Goal: Task Accomplishment & Management: Manage account settings

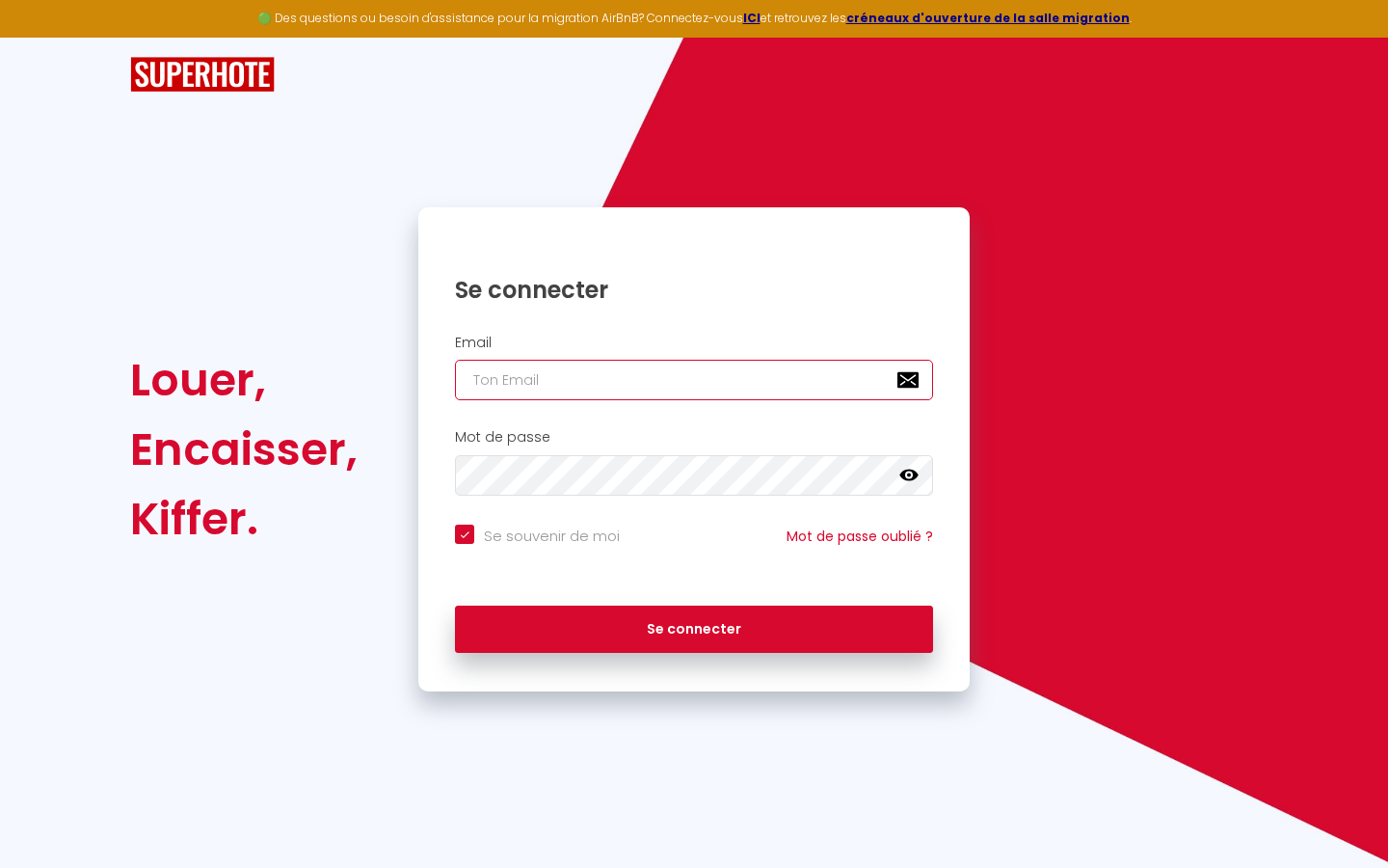
type input "s"
checkbox input "true"
type input "su"
checkbox input "true"
type input "sup"
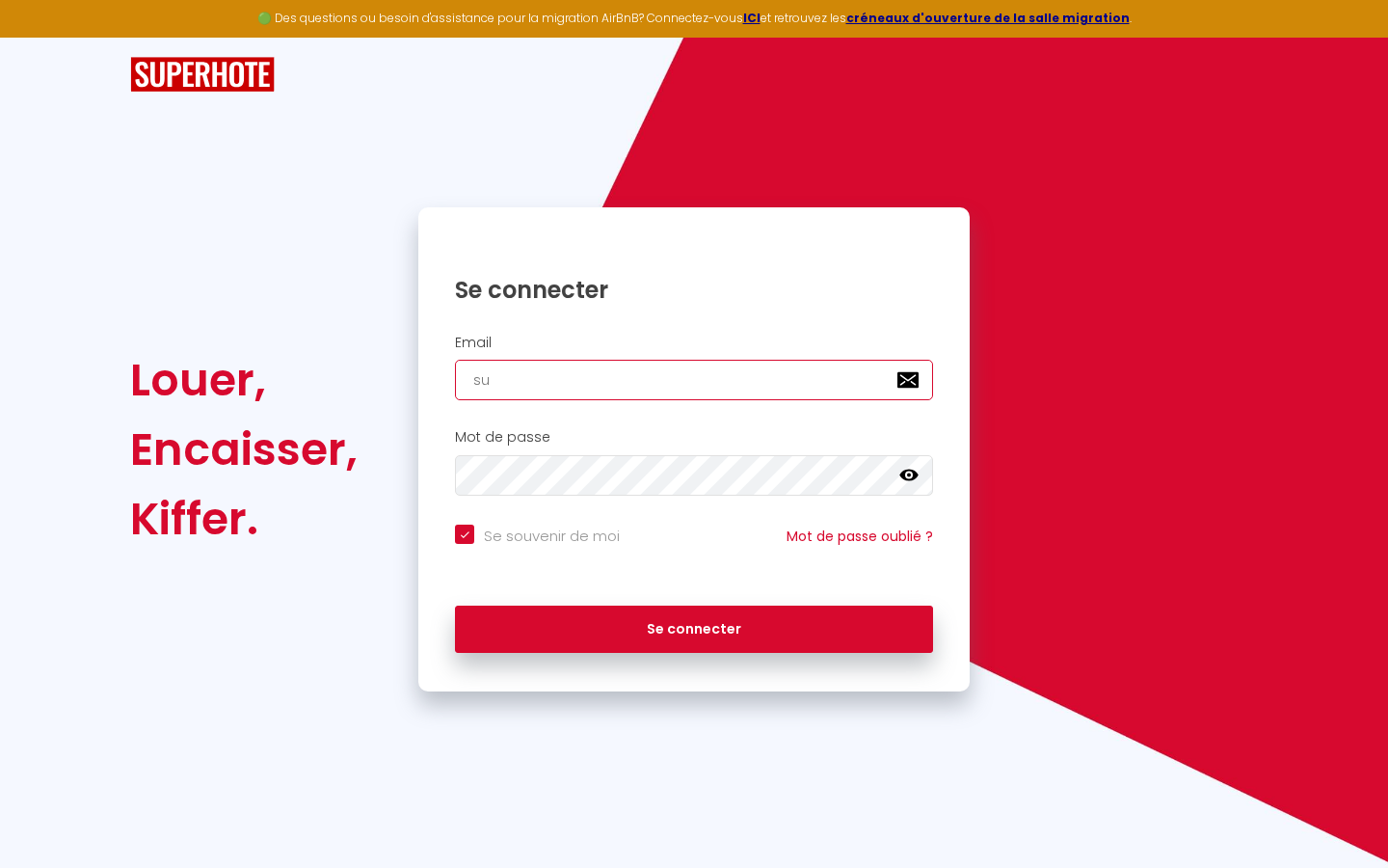
checkbox input "true"
type input "supe"
checkbox input "true"
type input "super"
checkbox input "true"
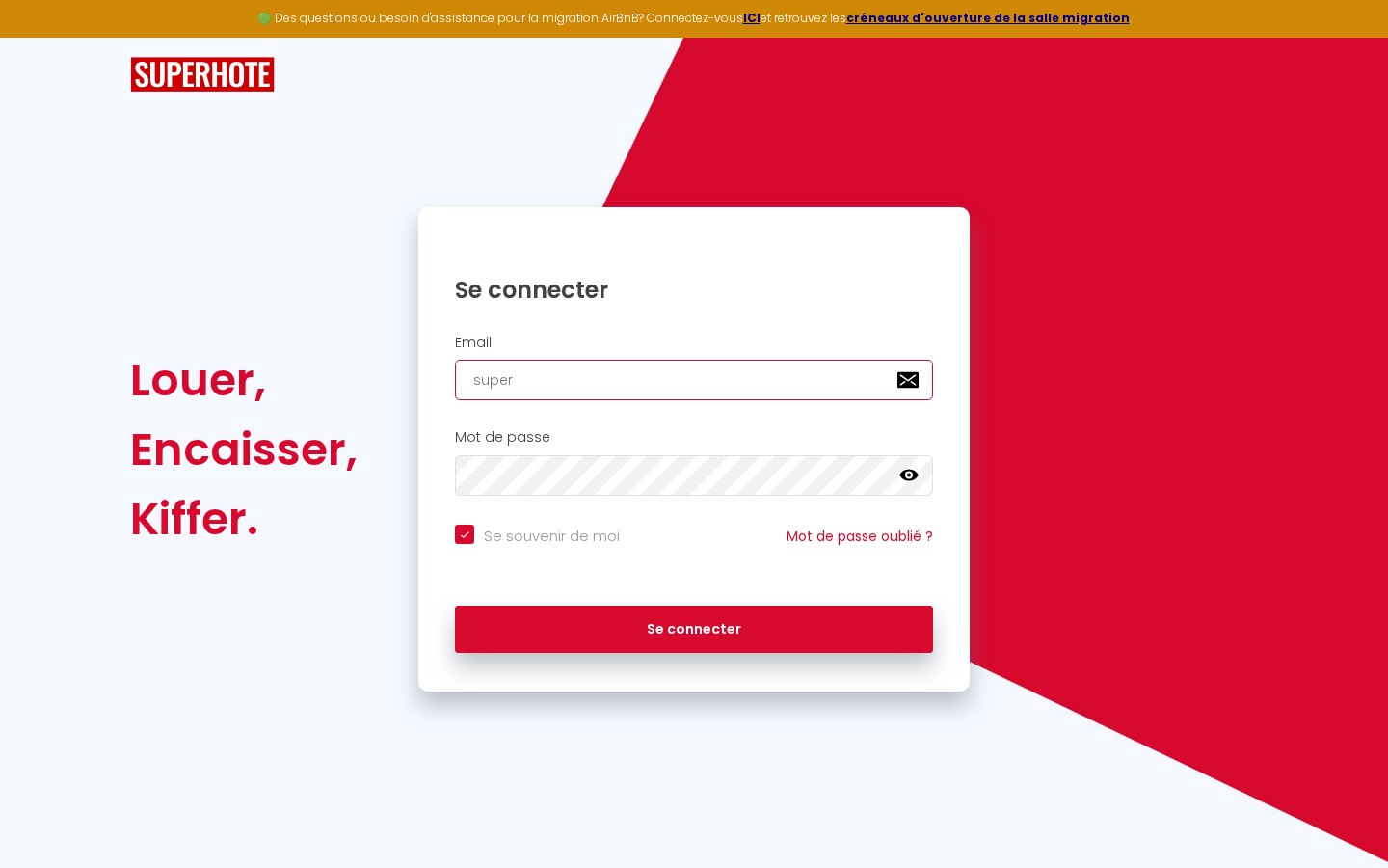
type input "superb"
checkbox input "true"
type input "superbo"
checkbox input "true"
type input "superbor"
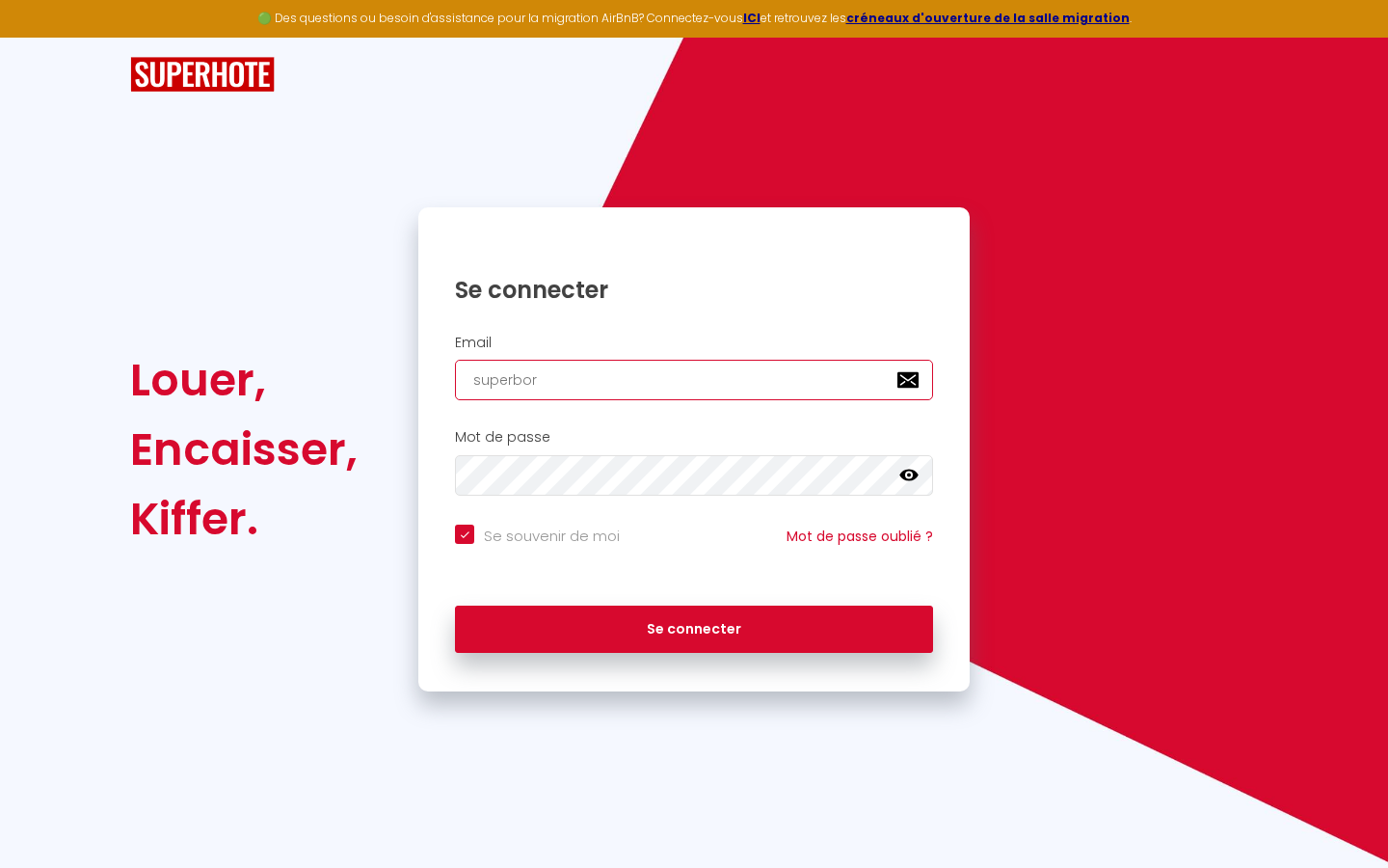
checkbox input "true"
type input "superbord"
checkbox input "true"
type input "superborde"
checkbox input "true"
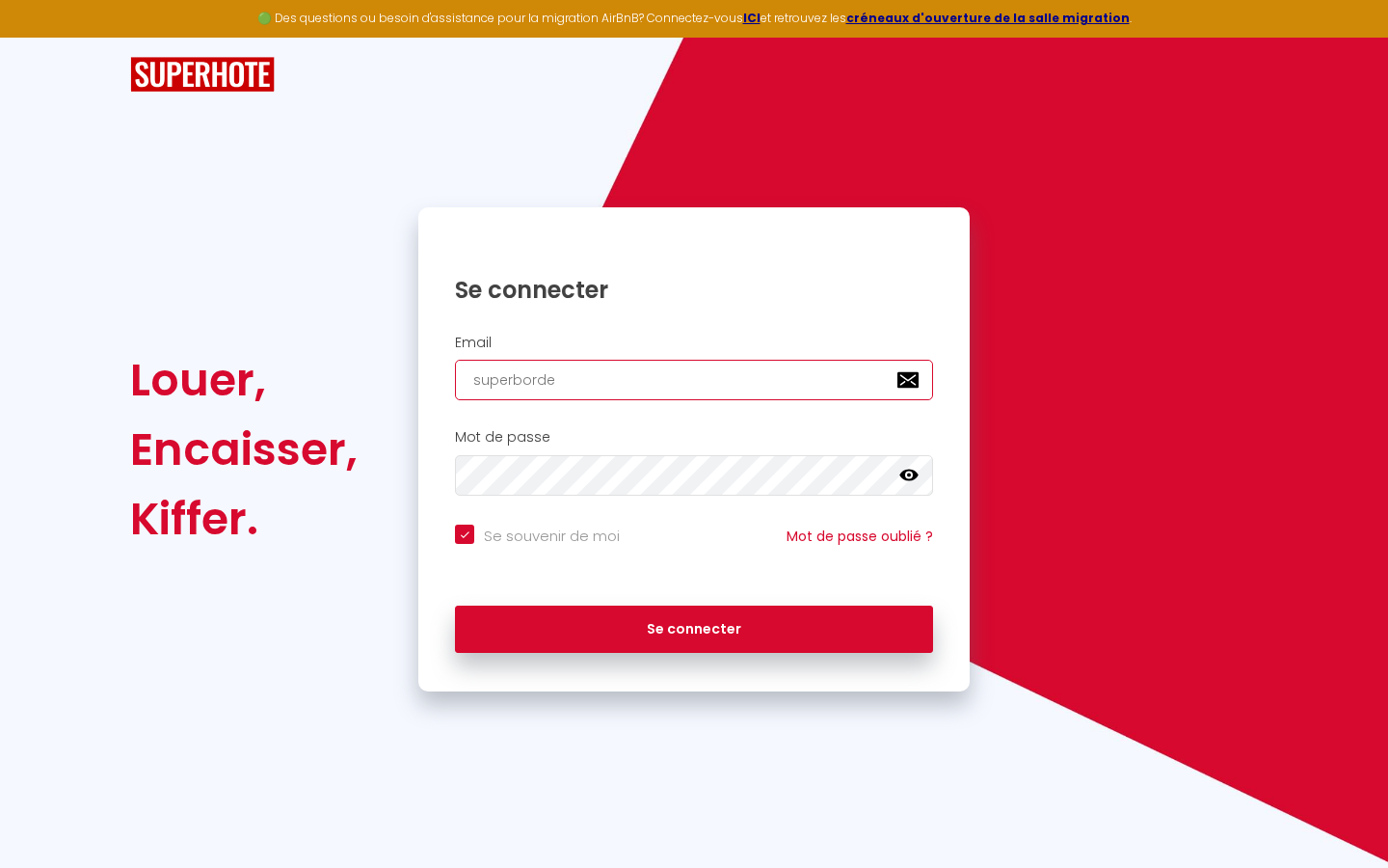
type input "superbordea"
checkbox input "true"
type input "superbordeau"
checkbox input "true"
type input "superbordeaux"
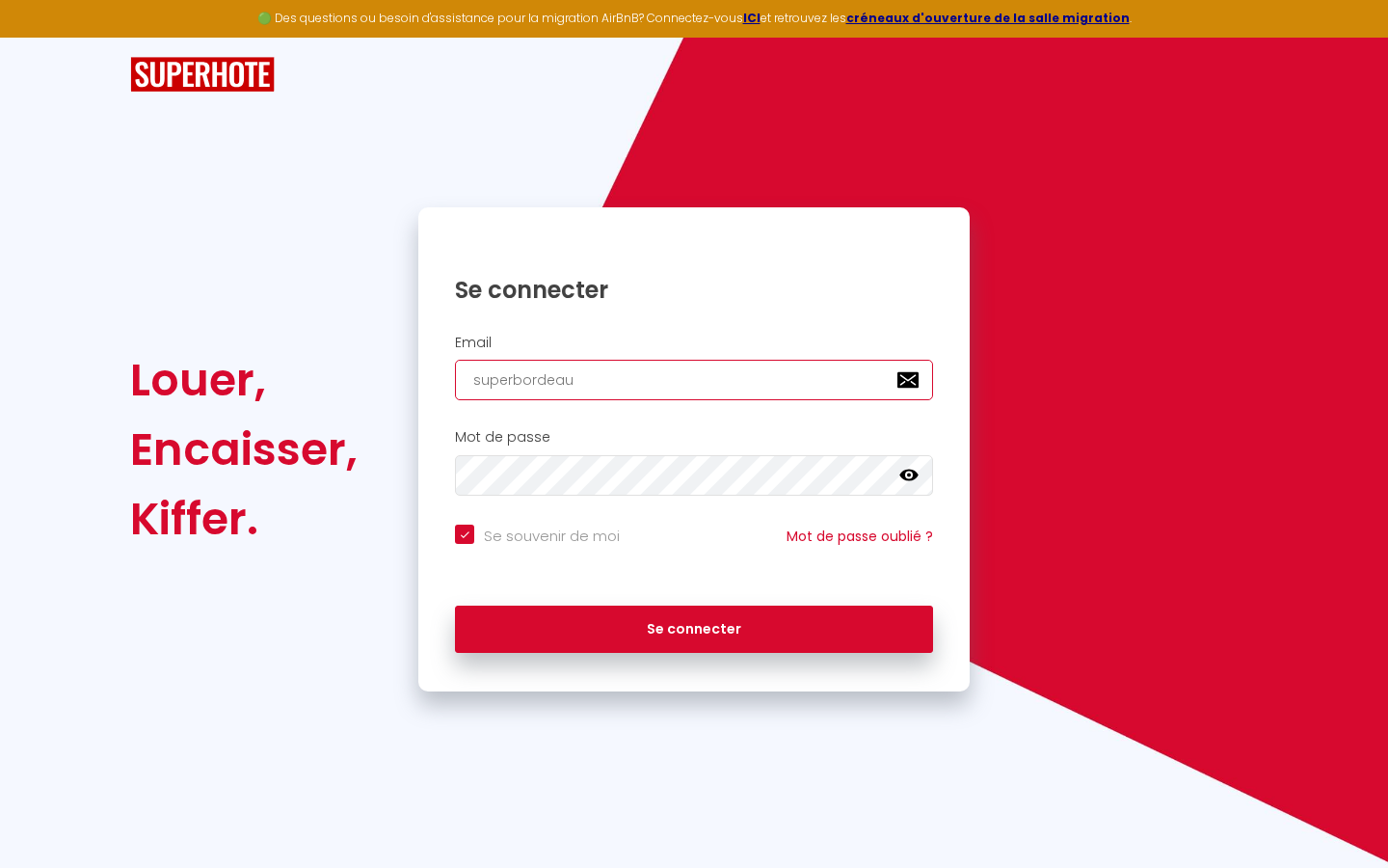
checkbox input "true"
type input "superbordeaux@"
checkbox input "true"
type input "superbordeaux@g"
checkbox input "true"
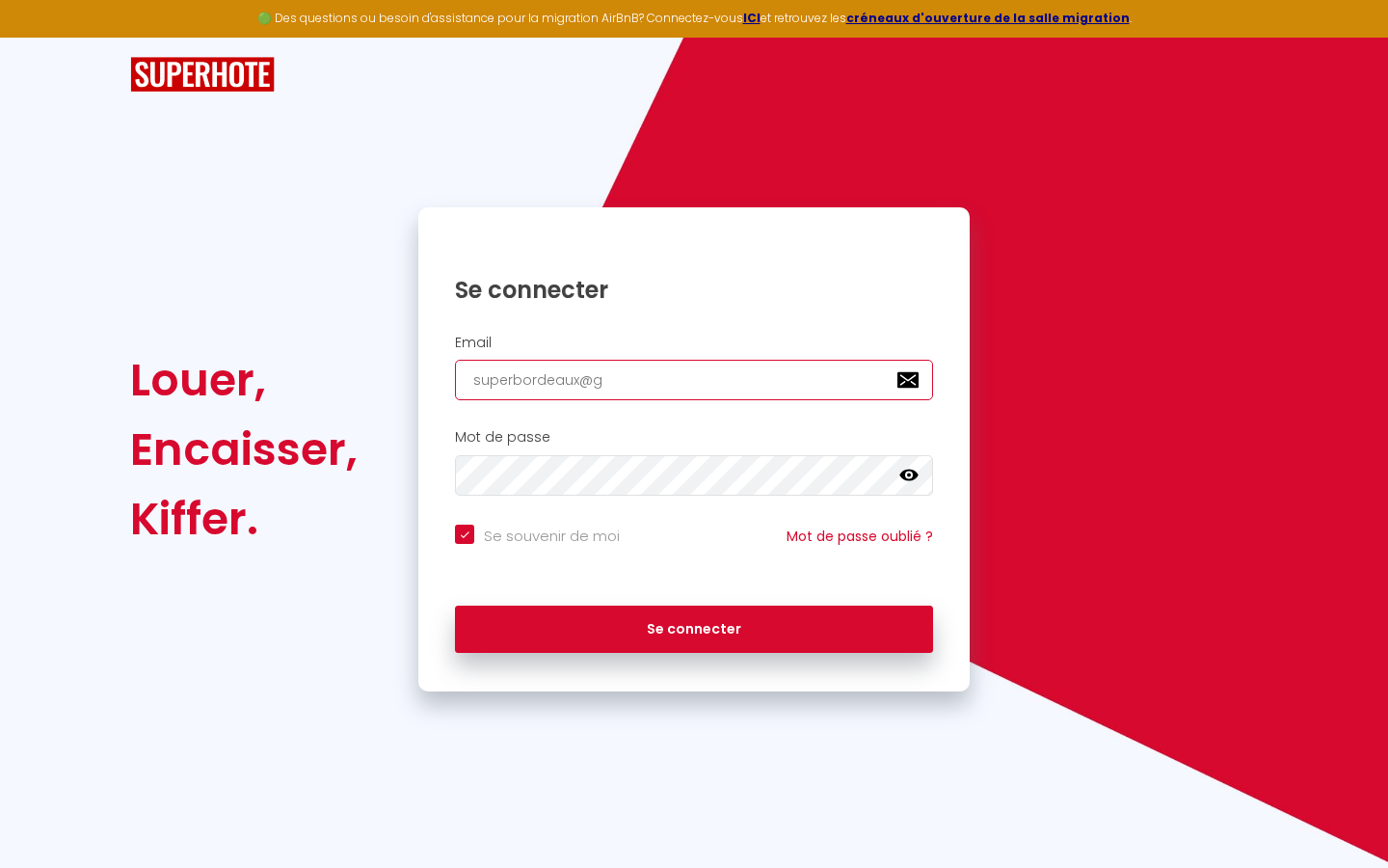
type input "superbordeaux@gm"
checkbox input "true"
type input "superbordeaux@gma"
checkbox input "true"
type input "superbordeaux@gmai"
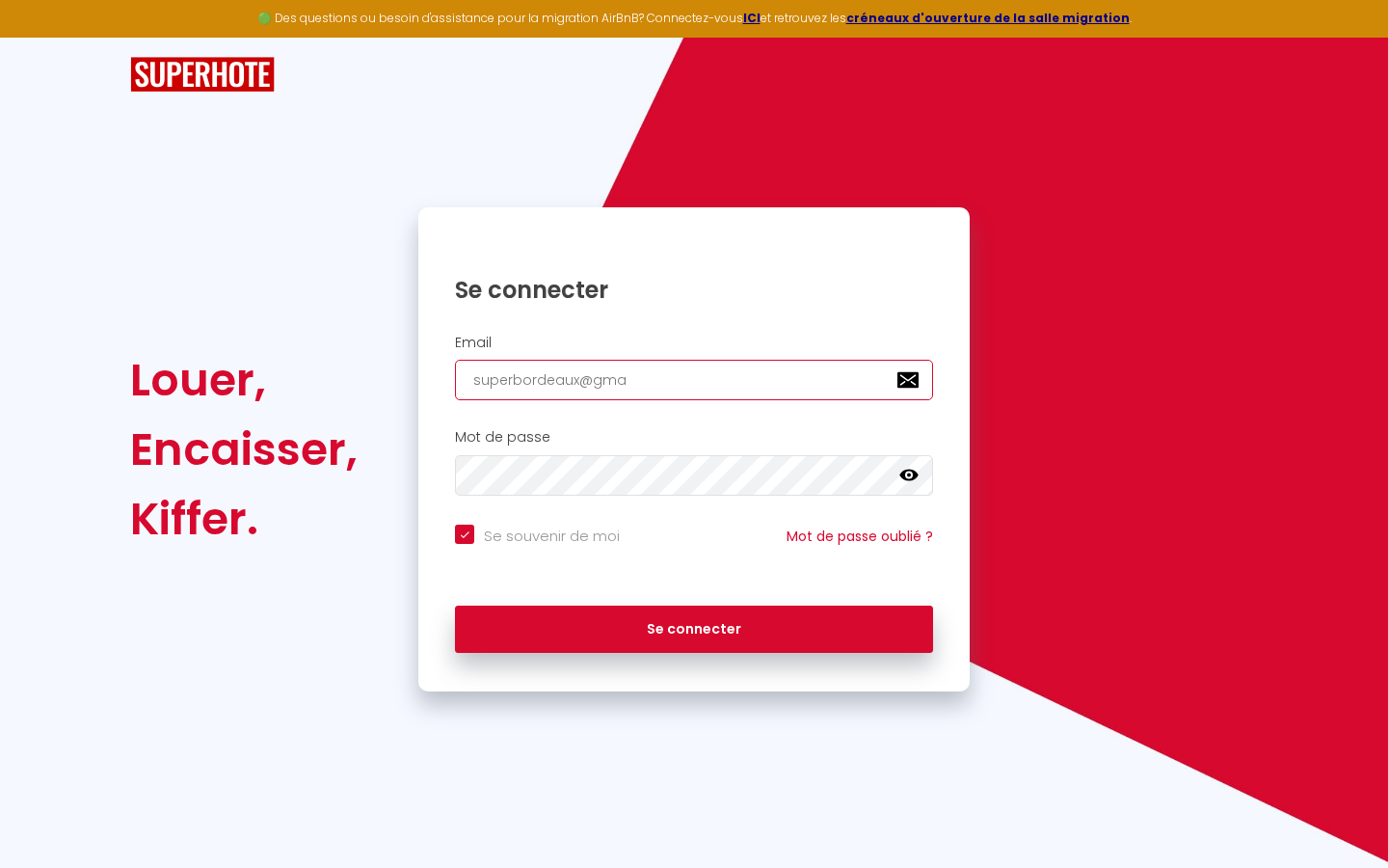
checkbox input "true"
type input "[EMAIL_ADDRESS]"
checkbox input "true"
type input "[EMAIL_ADDRESS]."
checkbox input "true"
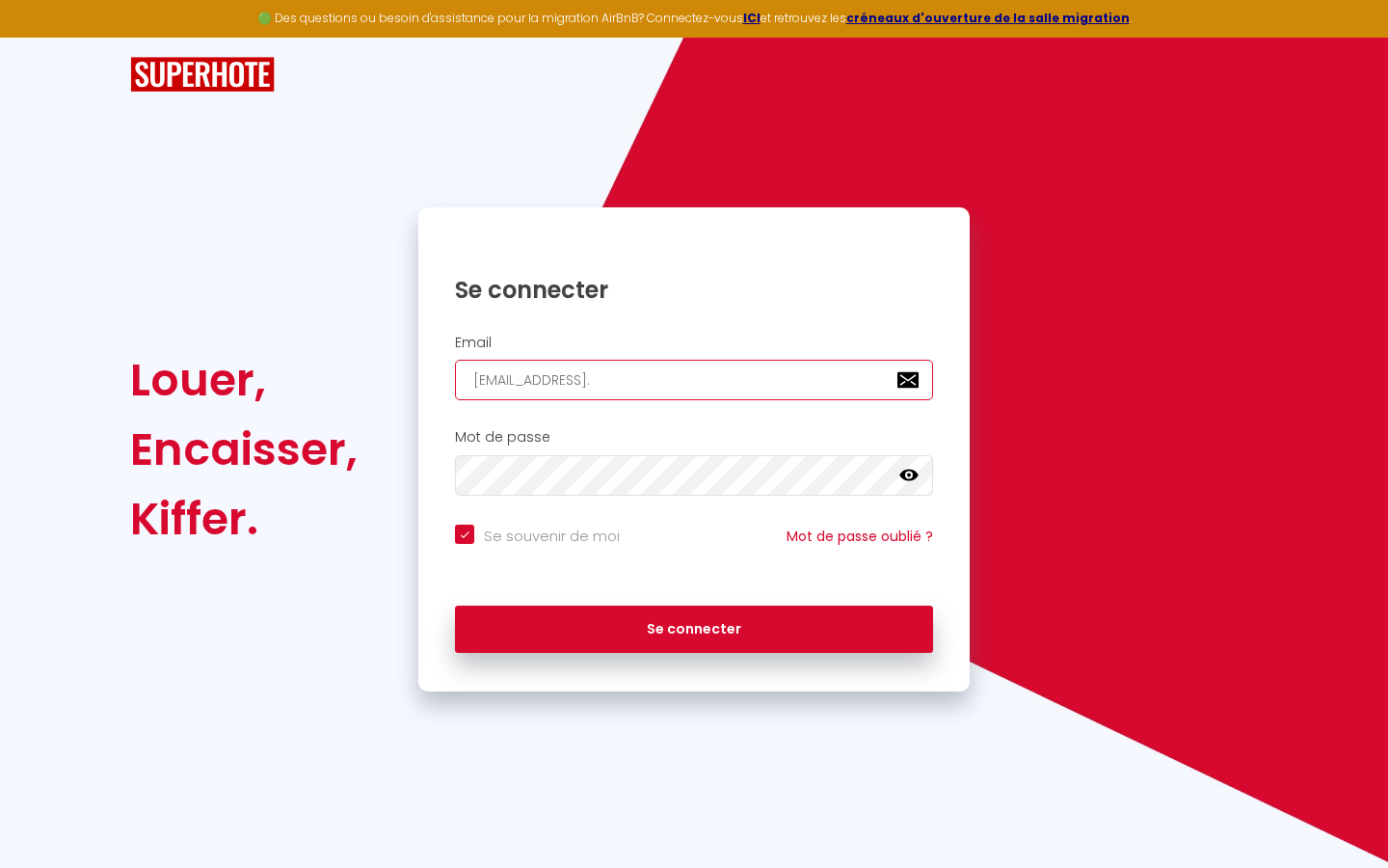
type input "superbordeaux@gmail.c"
checkbox input "true"
type input "[EMAIL_ADDRESS][DOMAIN_NAME]"
checkbox input "true"
type input "[EMAIL_ADDRESS][DOMAIN_NAME]"
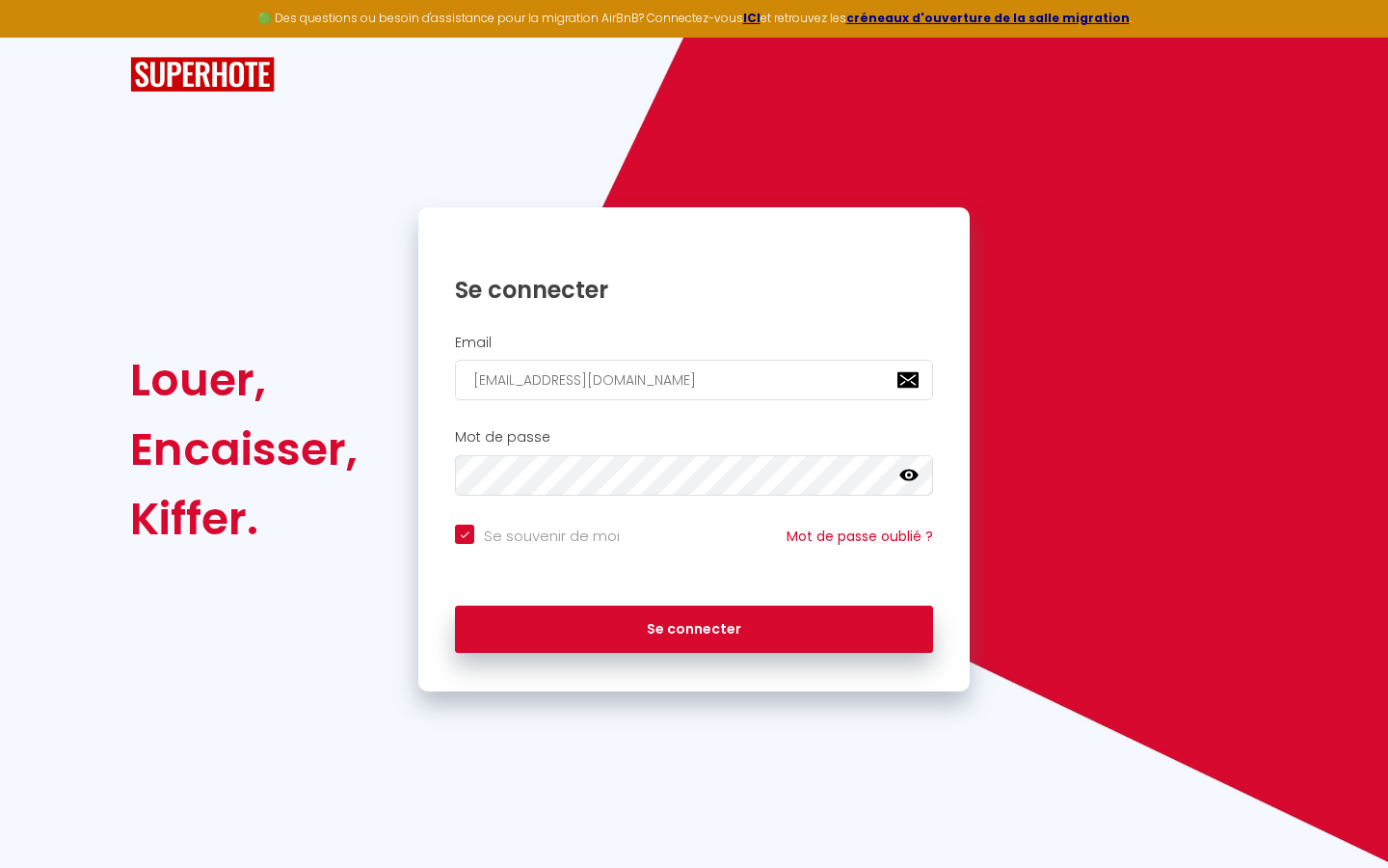
checkbox input "true"
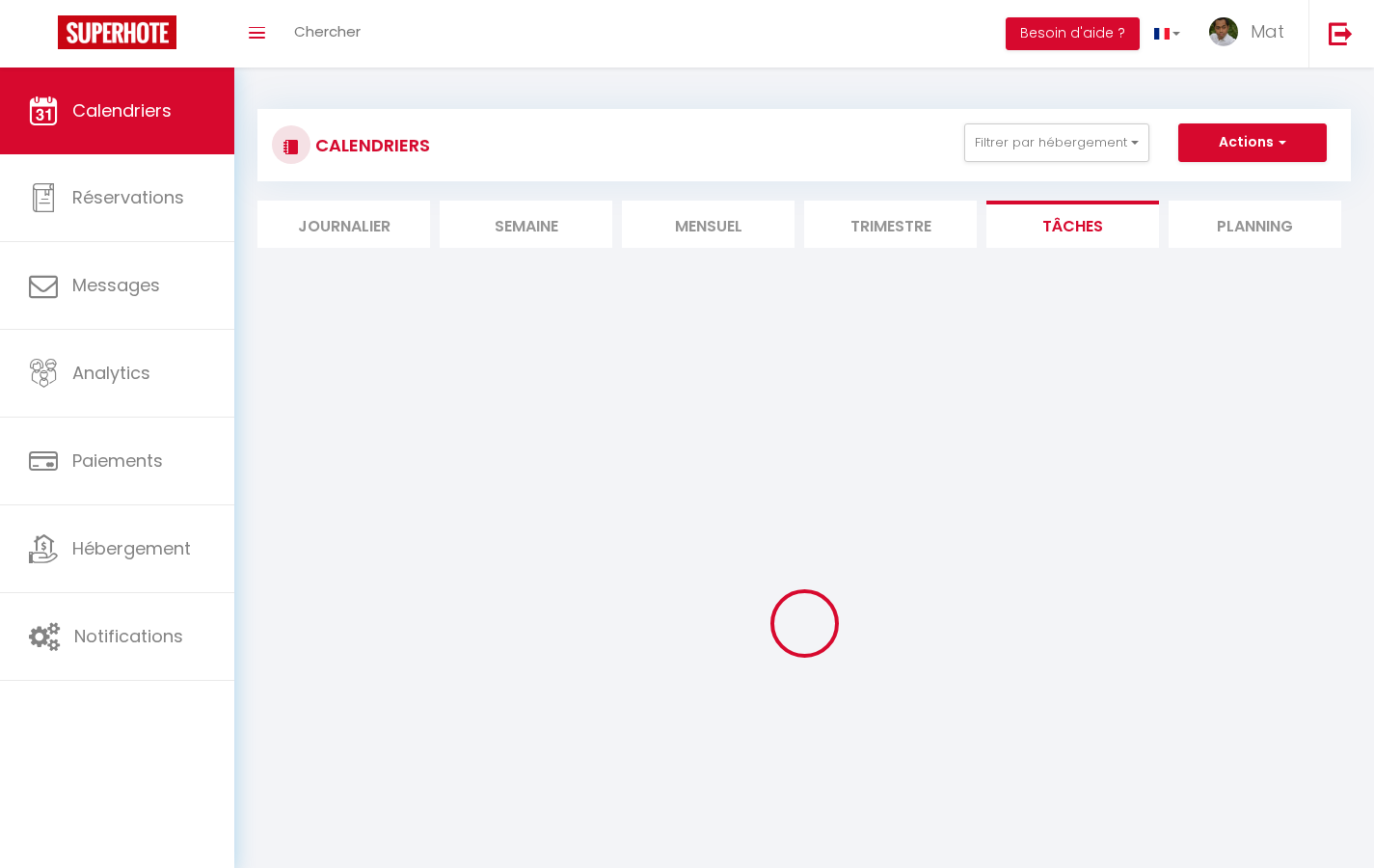
select select
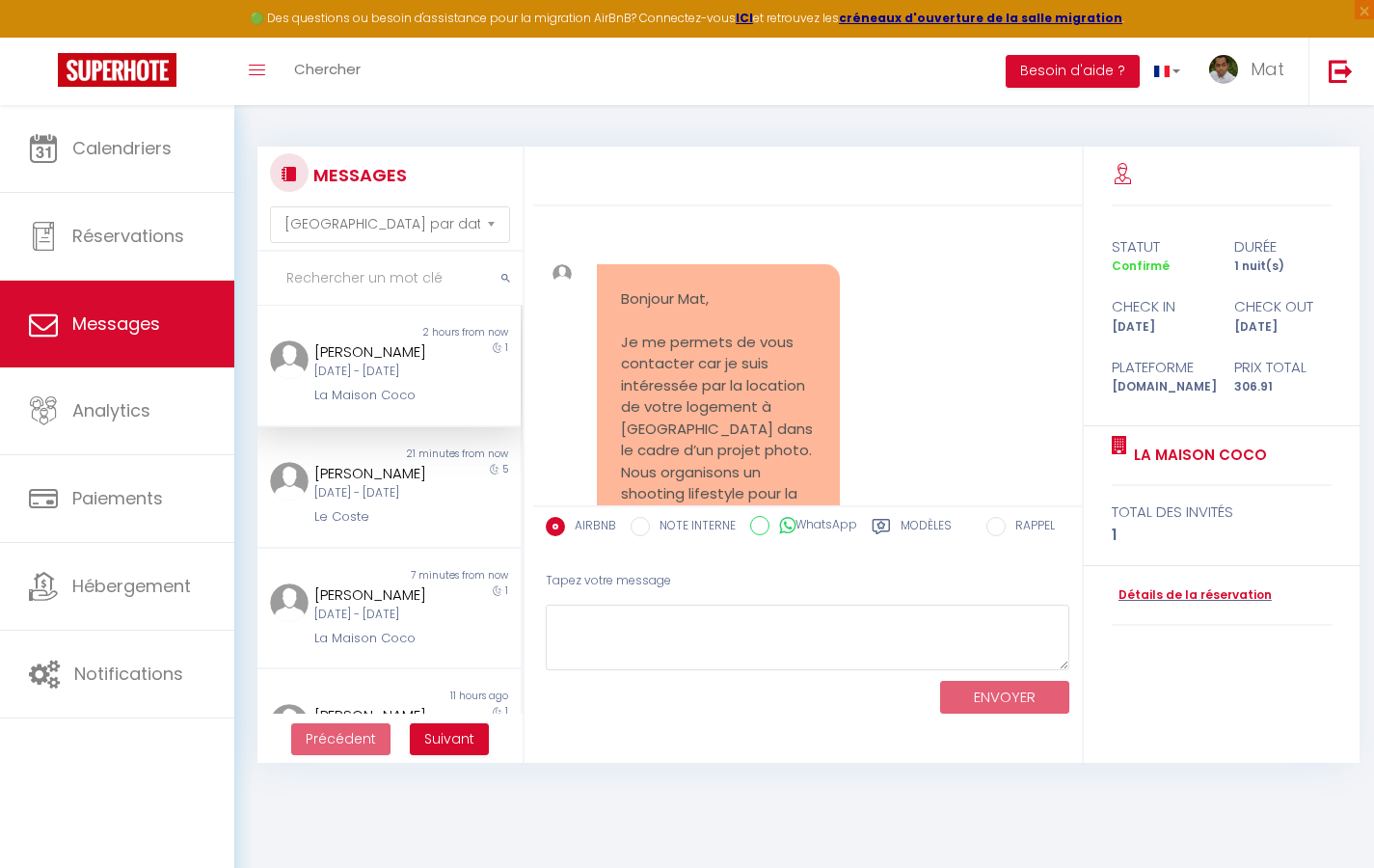
scroll to position [18901, 0]
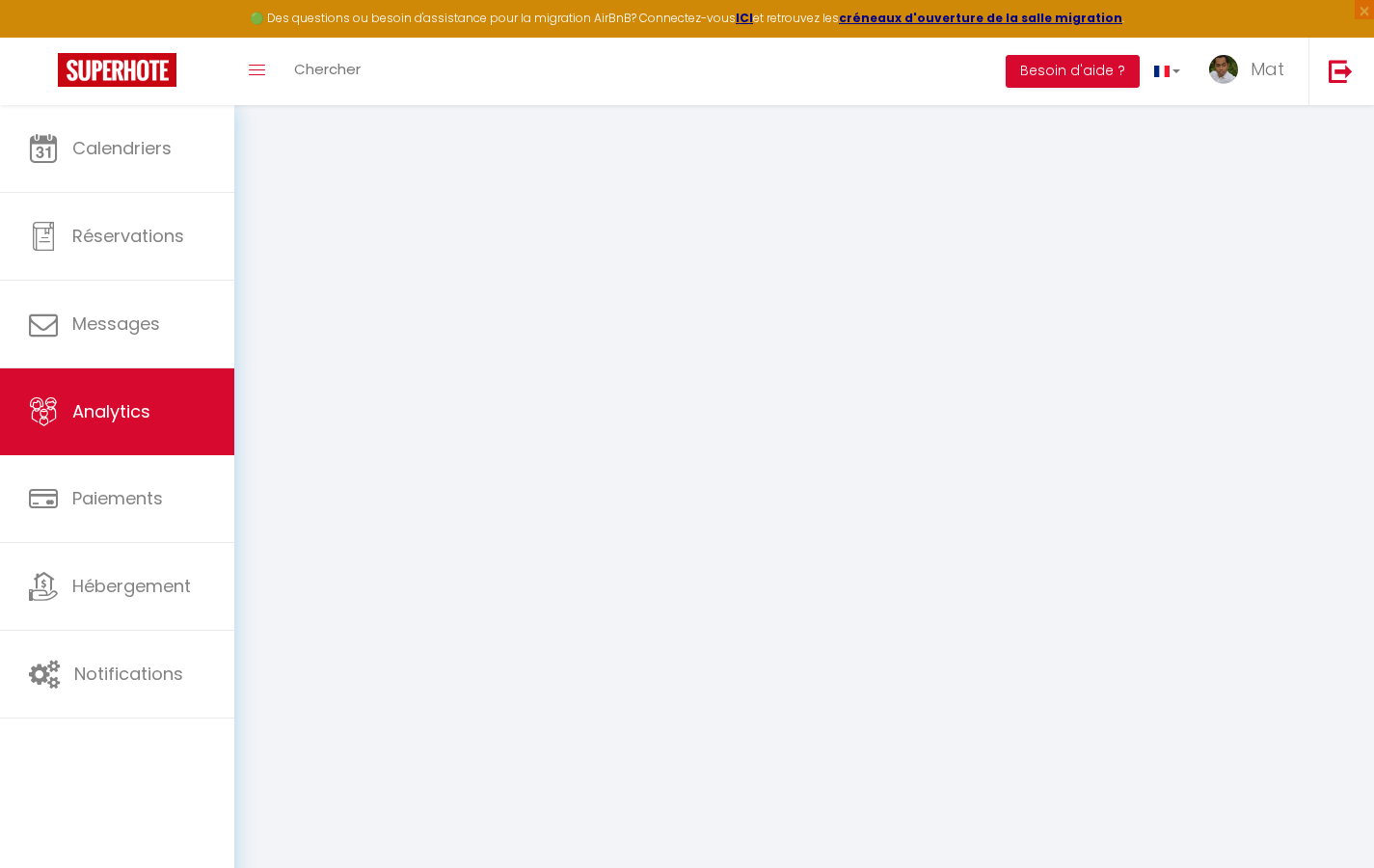
select select "2025"
select select "9"
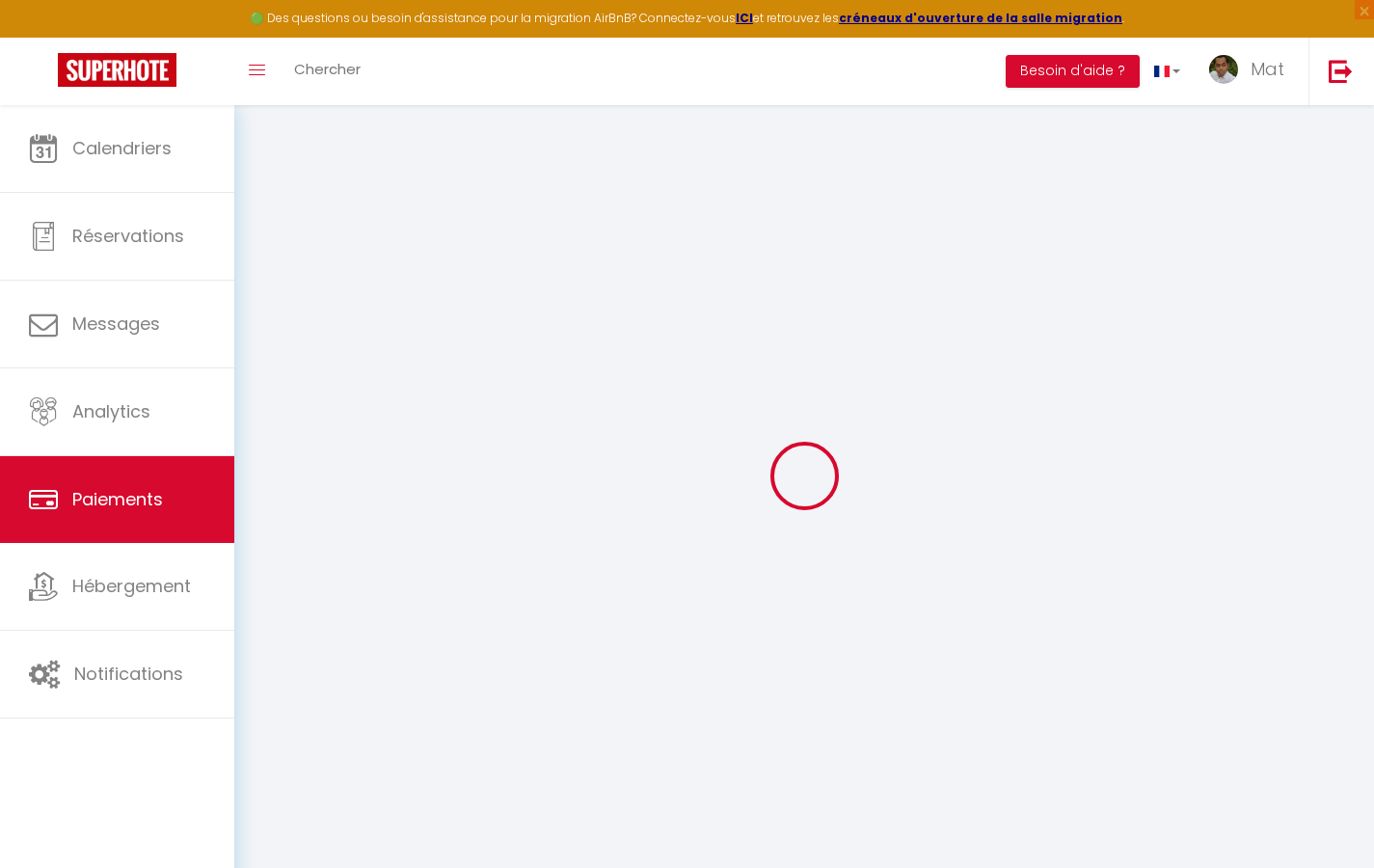
select select "2"
select select "0"
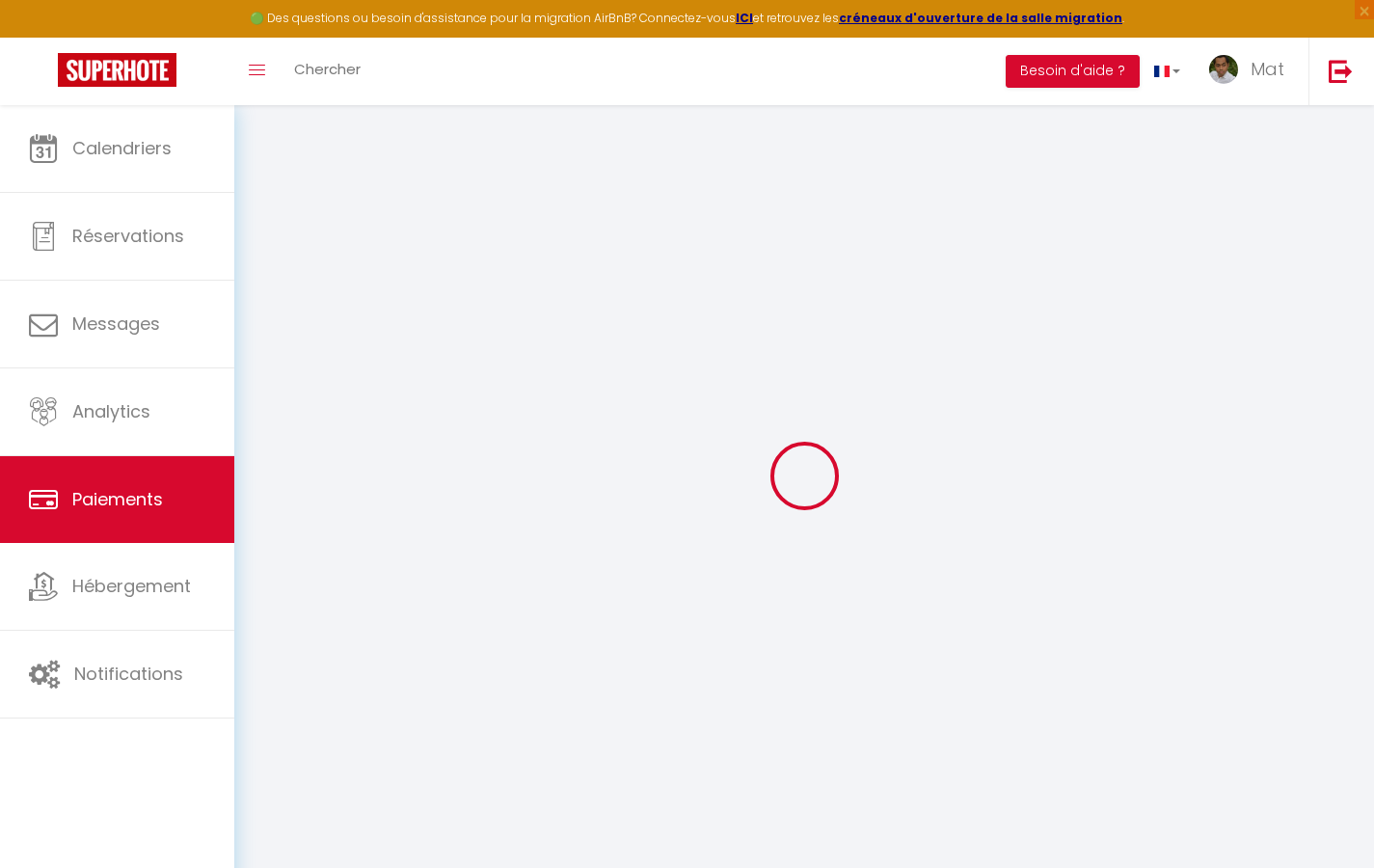
select select "0"
